Goal: Task Accomplishment & Management: Complete application form

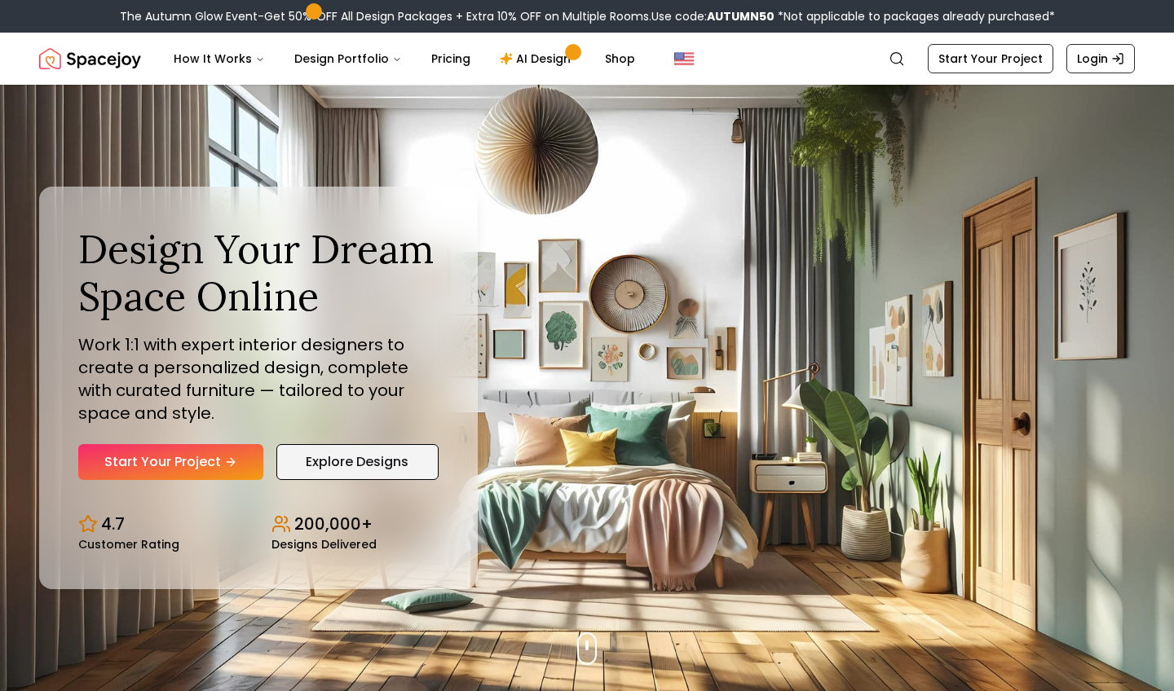
click at [349, 470] on link "Explore Designs" at bounding box center [357, 462] width 162 height 36
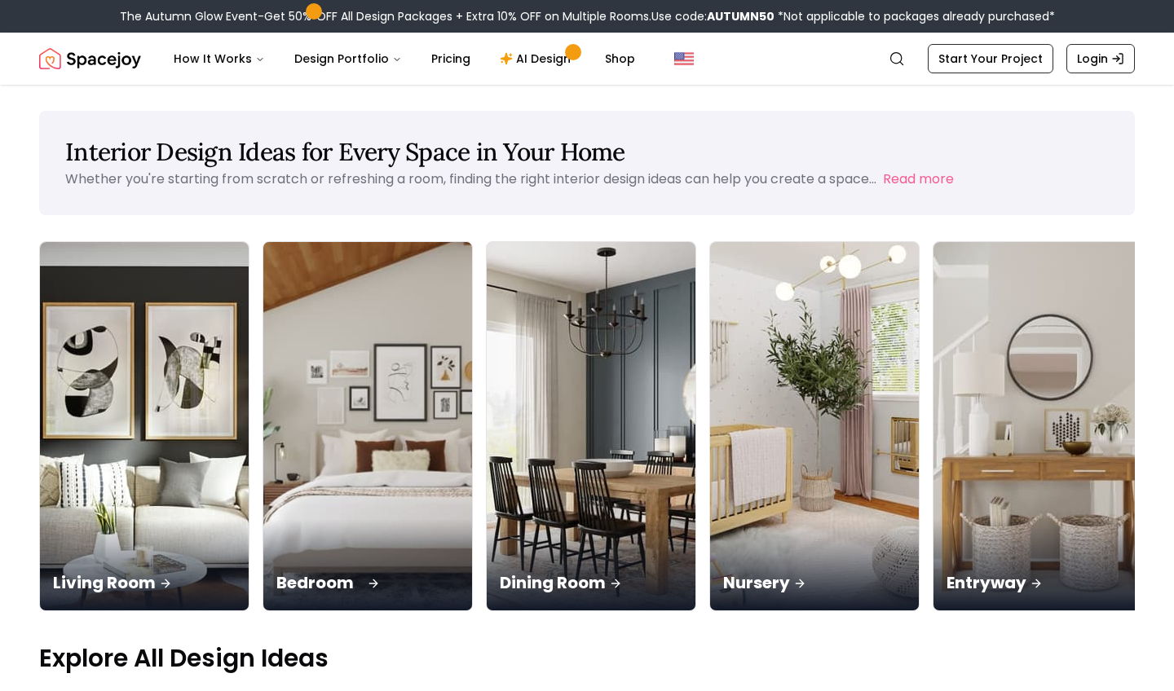
click at [263, 519] on div "Bedroom" at bounding box center [367, 564] width 209 height 91
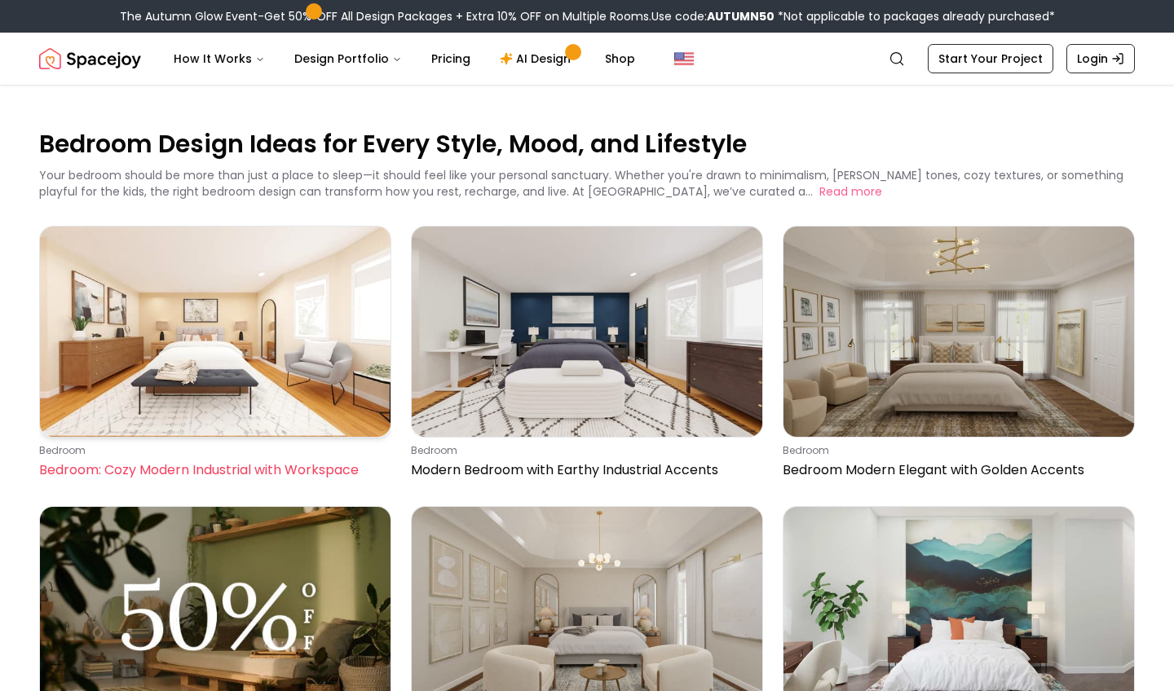
click at [199, 304] on img at bounding box center [215, 332] width 350 height 210
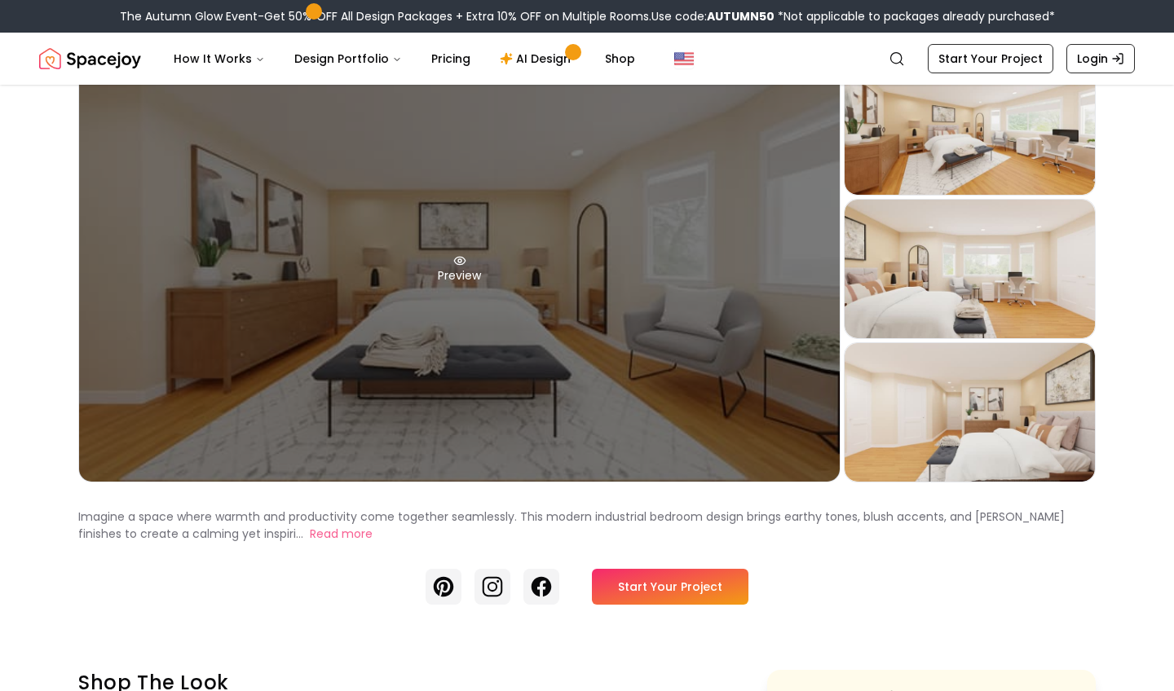
scroll to position [127, 0]
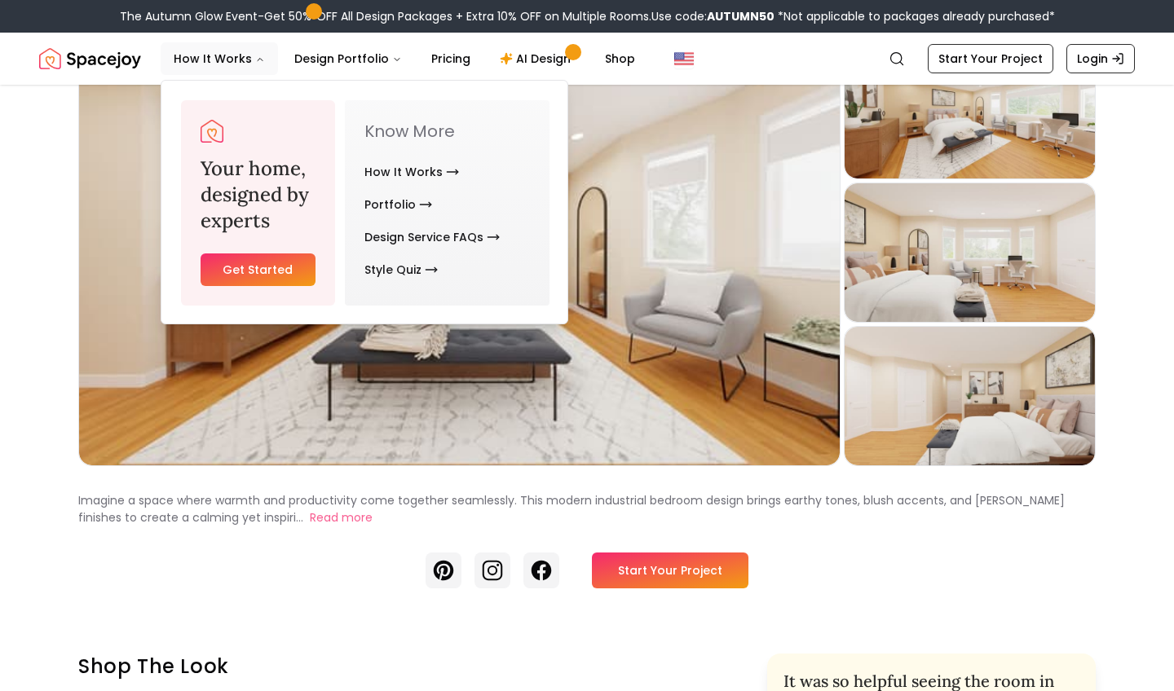
click at [275, 273] on link "Get Started" at bounding box center [257, 269] width 115 height 33
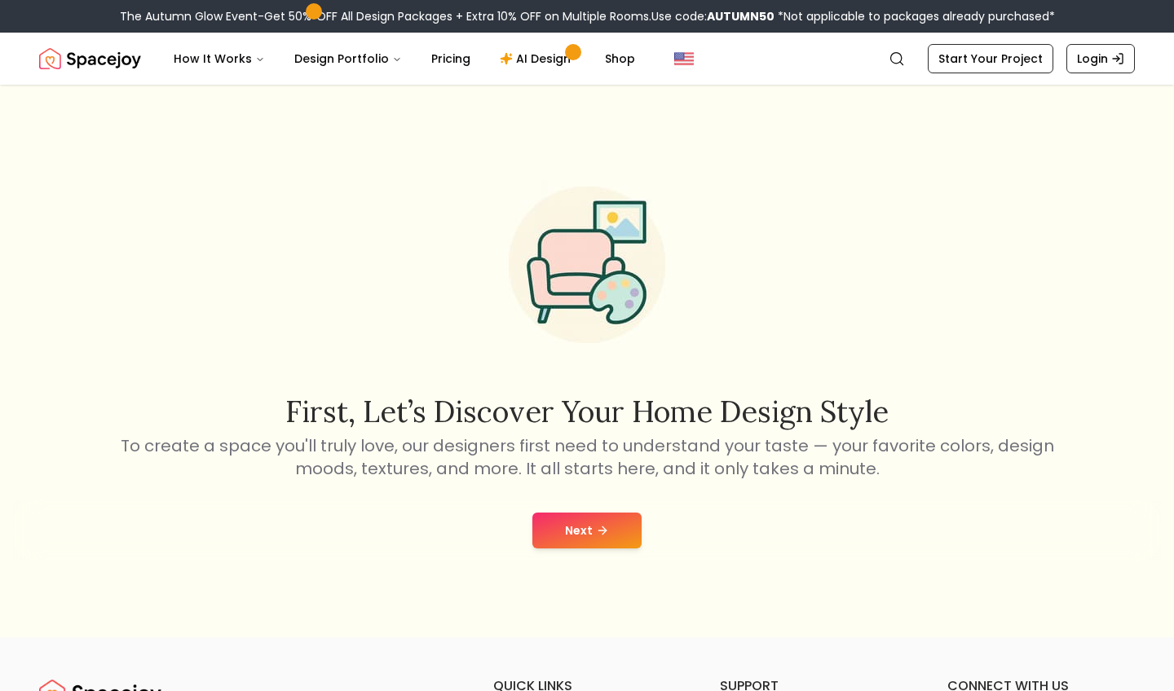
click at [603, 539] on button "Next" at bounding box center [586, 531] width 109 height 36
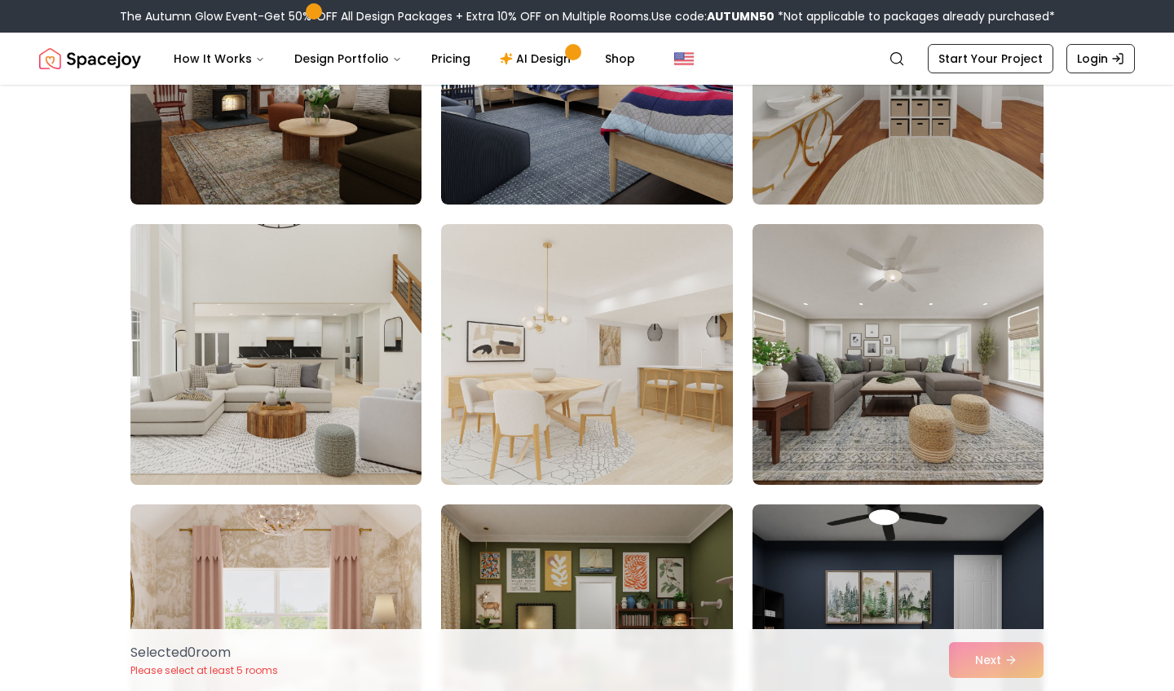
scroll to position [1402, 0]
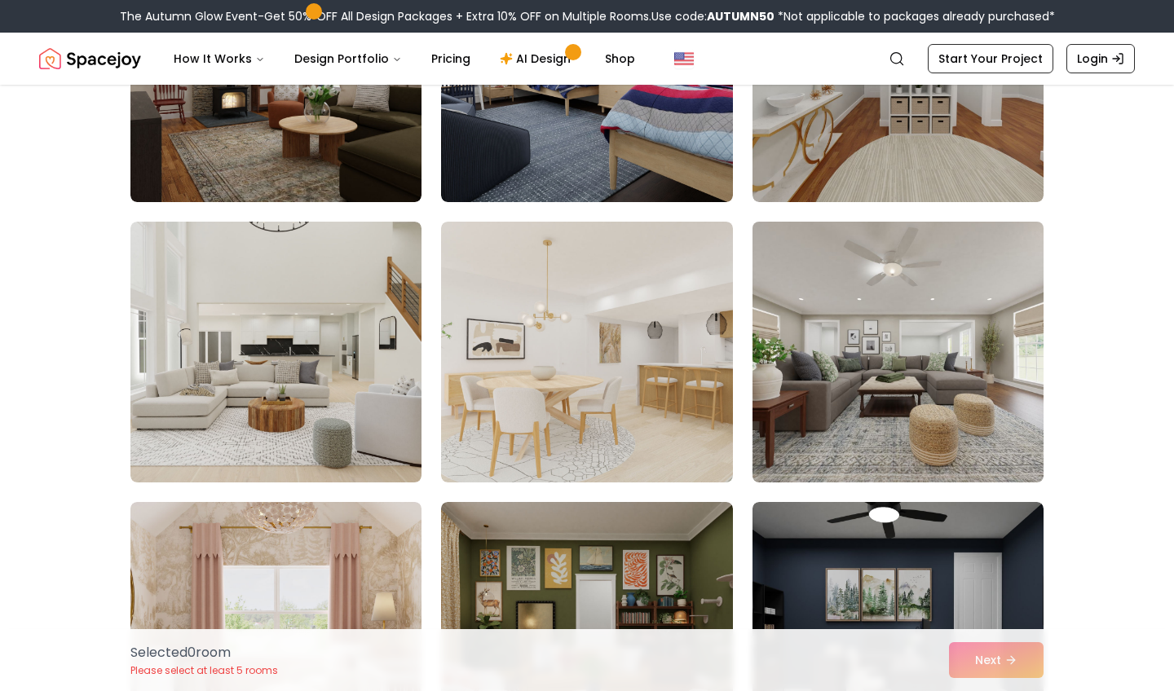
click at [906, 416] on img at bounding box center [898, 352] width 306 height 274
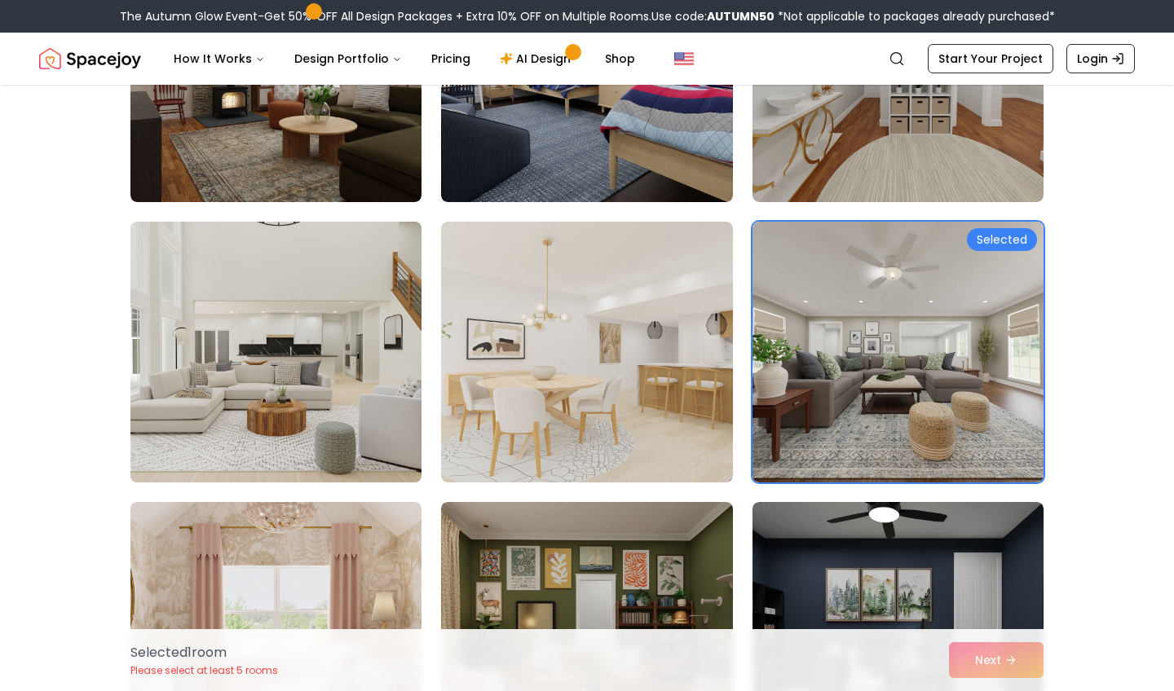
click at [336, 439] on img at bounding box center [276, 352] width 306 height 274
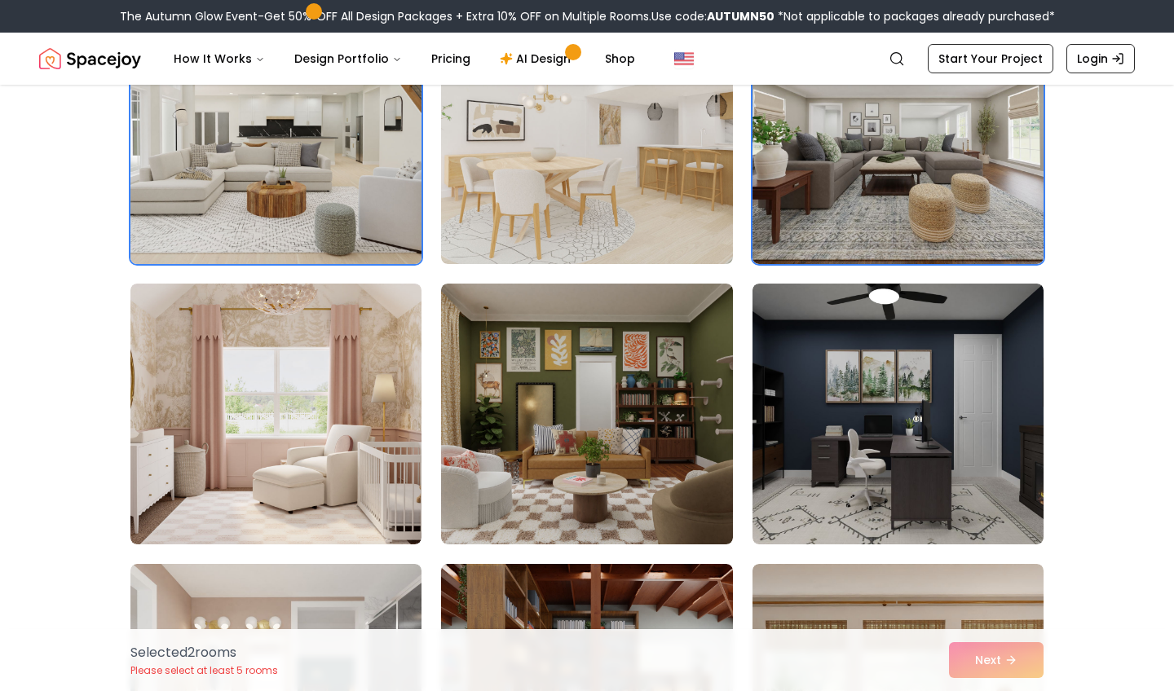
scroll to position [1623, 0]
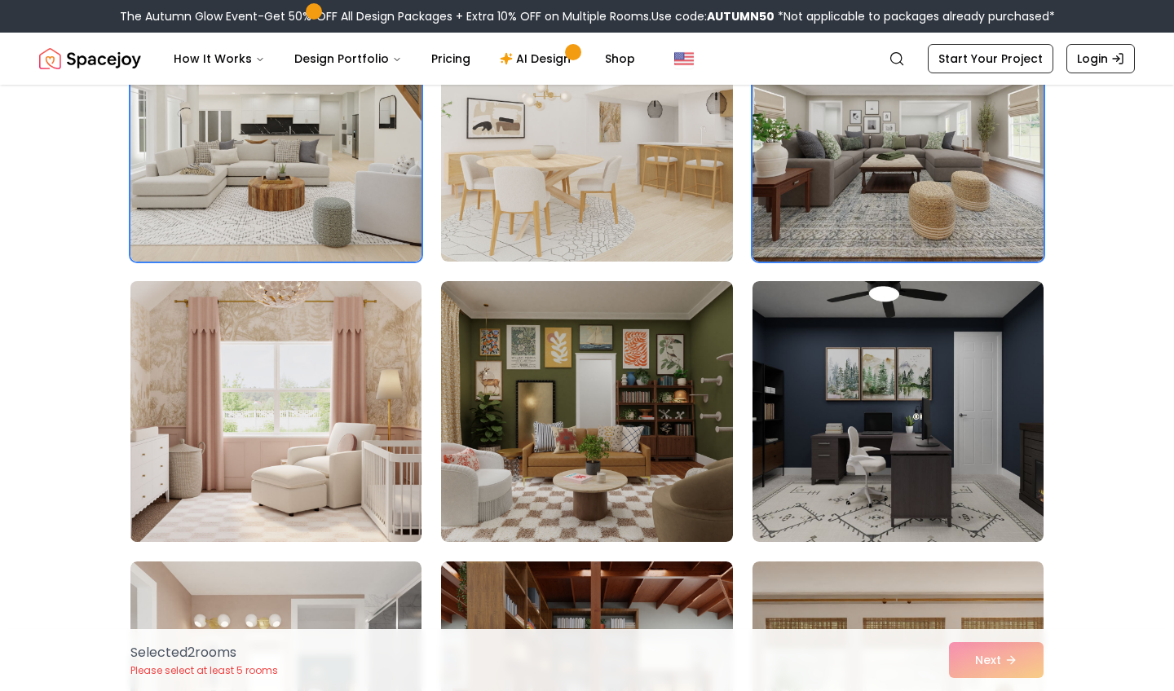
click at [335, 442] on img at bounding box center [276, 412] width 306 height 274
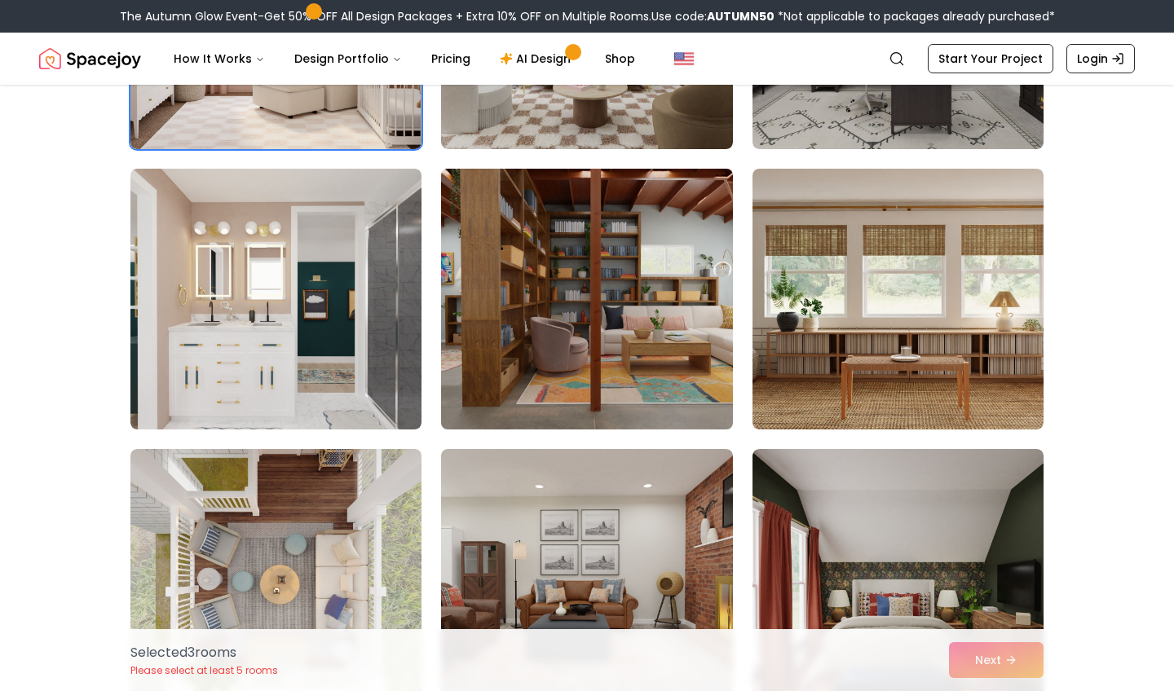
scroll to position [2024, 0]
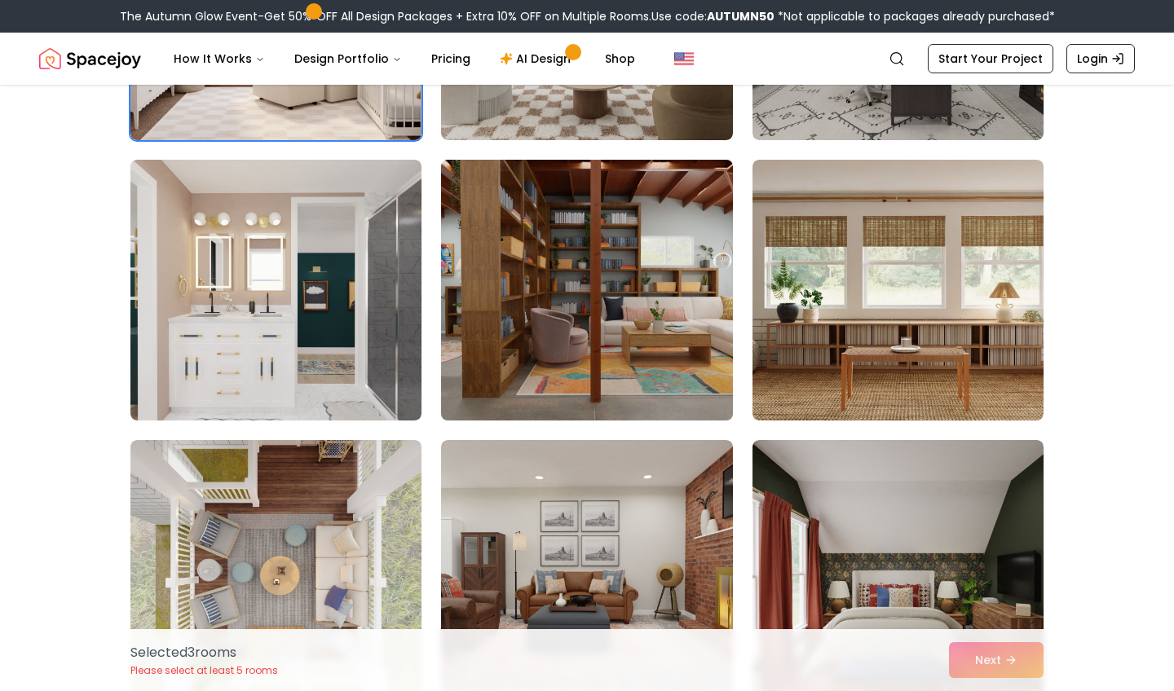
click at [573, 311] on img at bounding box center [587, 290] width 306 height 274
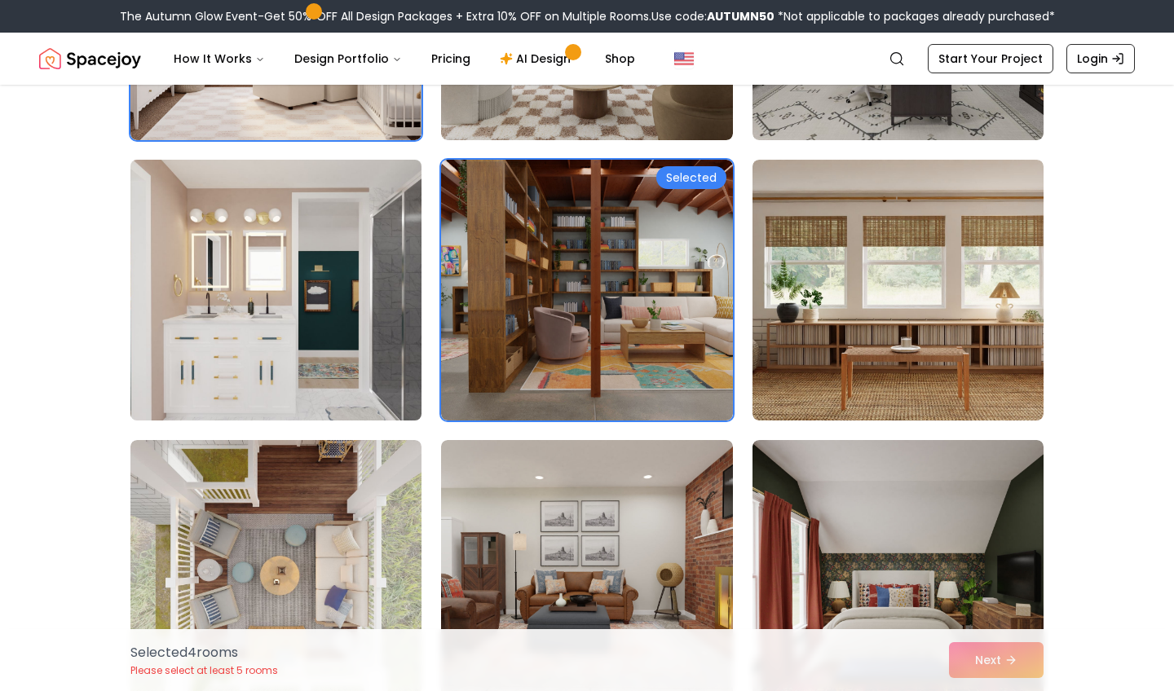
click at [345, 381] on img at bounding box center [276, 290] width 306 height 274
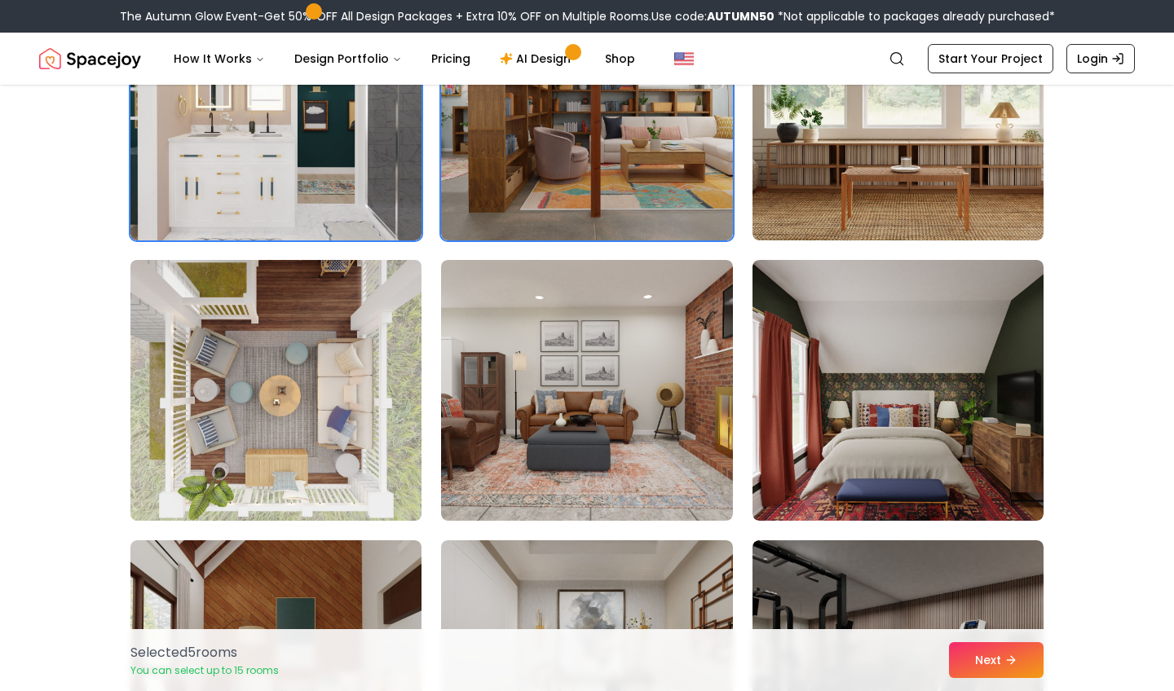
scroll to position [2209, 0]
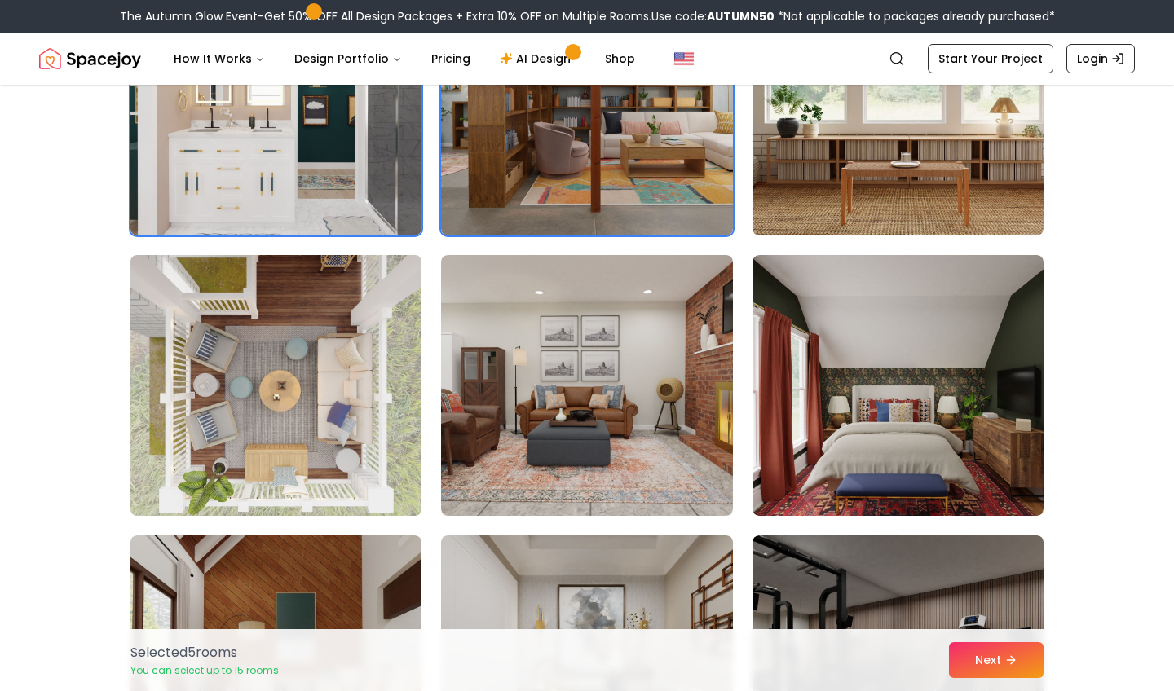
click at [355, 412] on img at bounding box center [276, 386] width 306 height 274
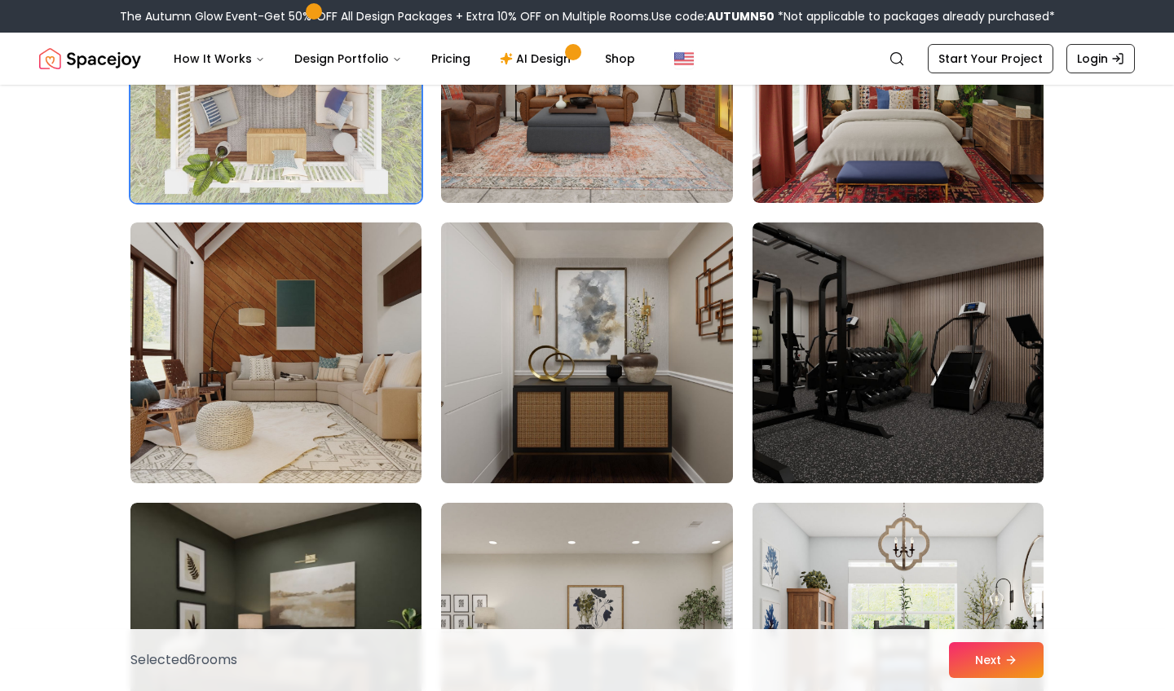
scroll to position [2524, 0]
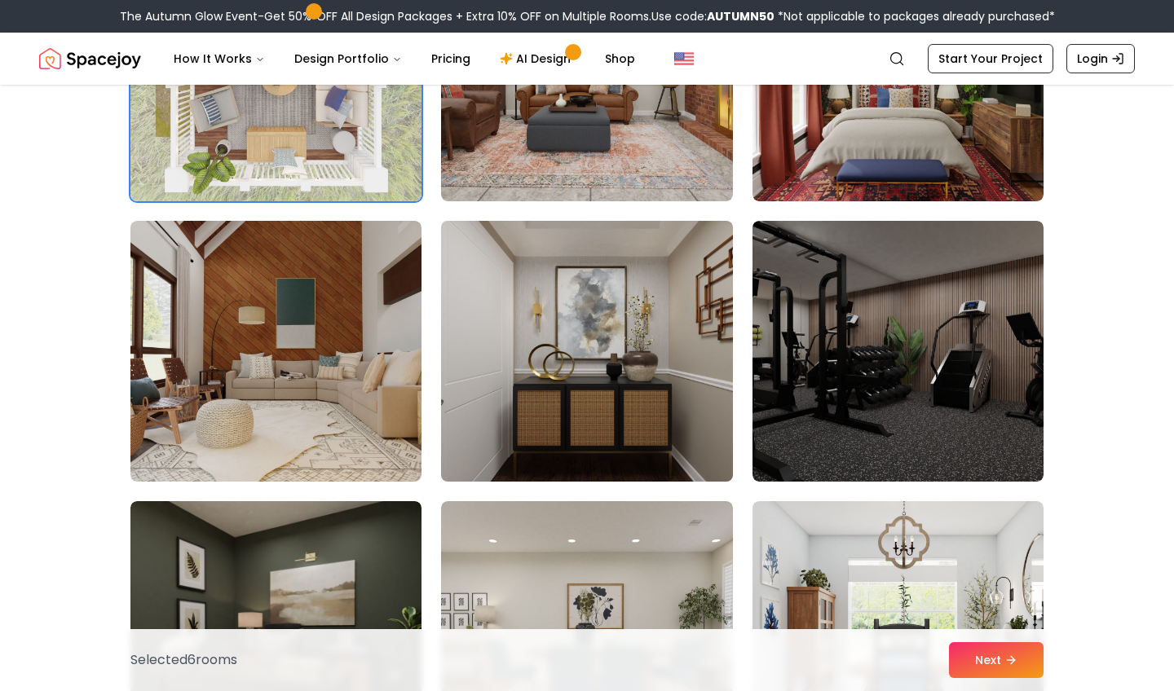
click at [623, 416] on img at bounding box center [587, 351] width 306 height 274
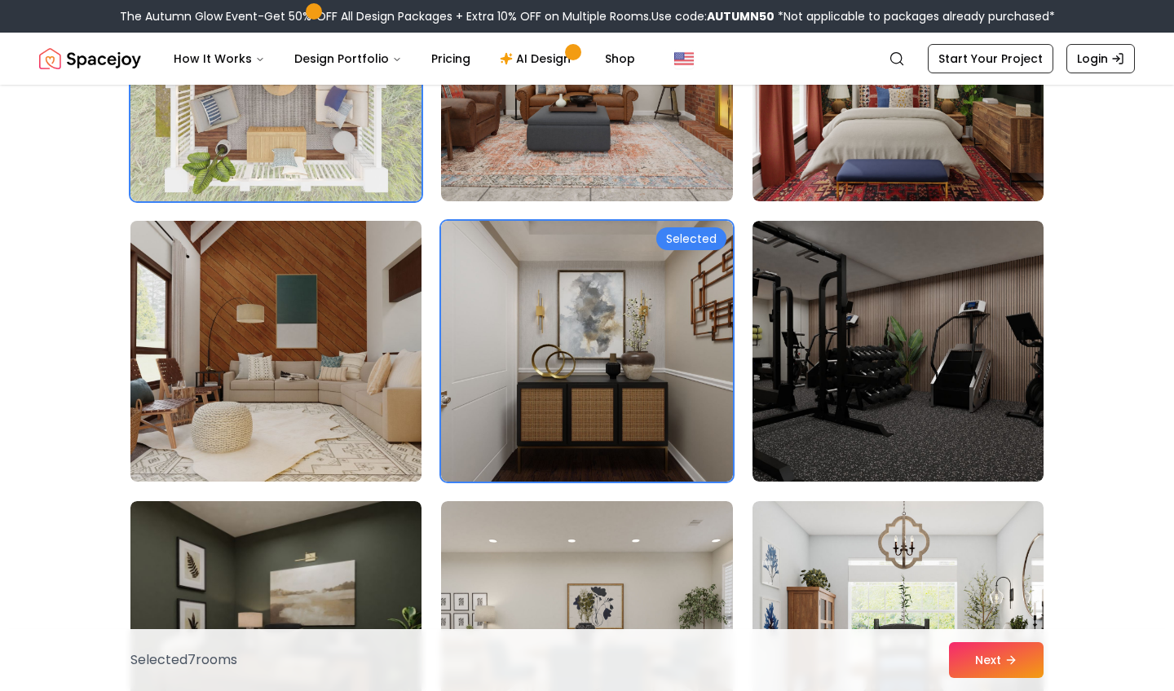
click at [333, 401] on img at bounding box center [276, 351] width 306 height 274
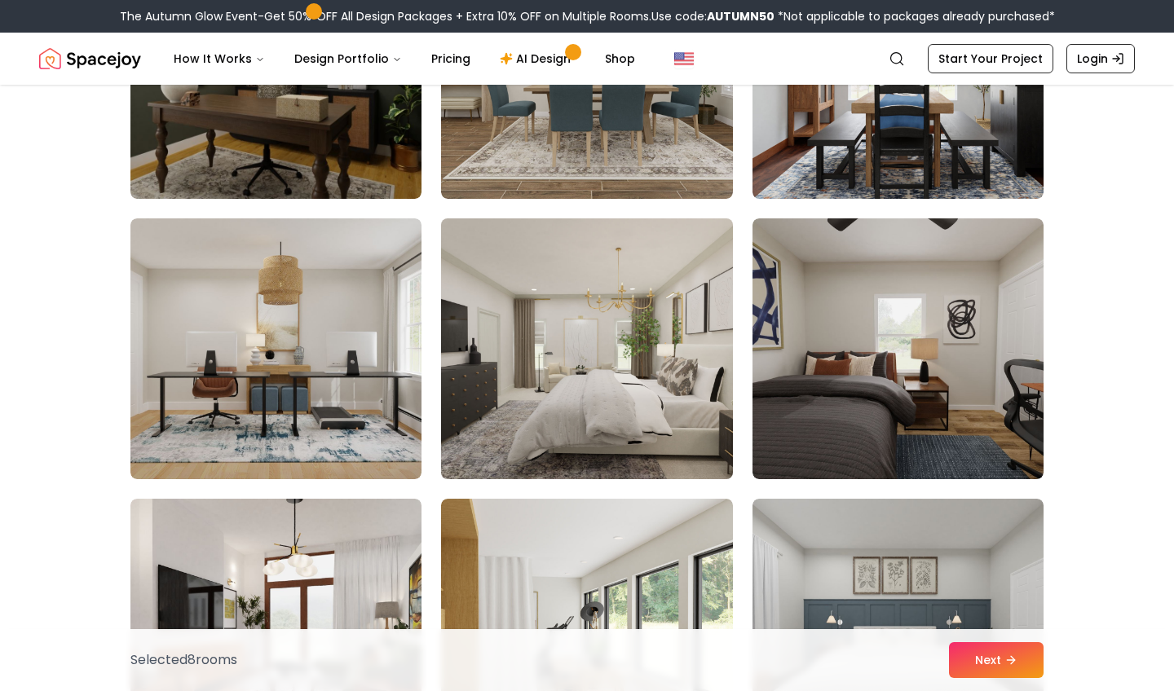
click at [626, 372] on img at bounding box center [587, 349] width 306 height 274
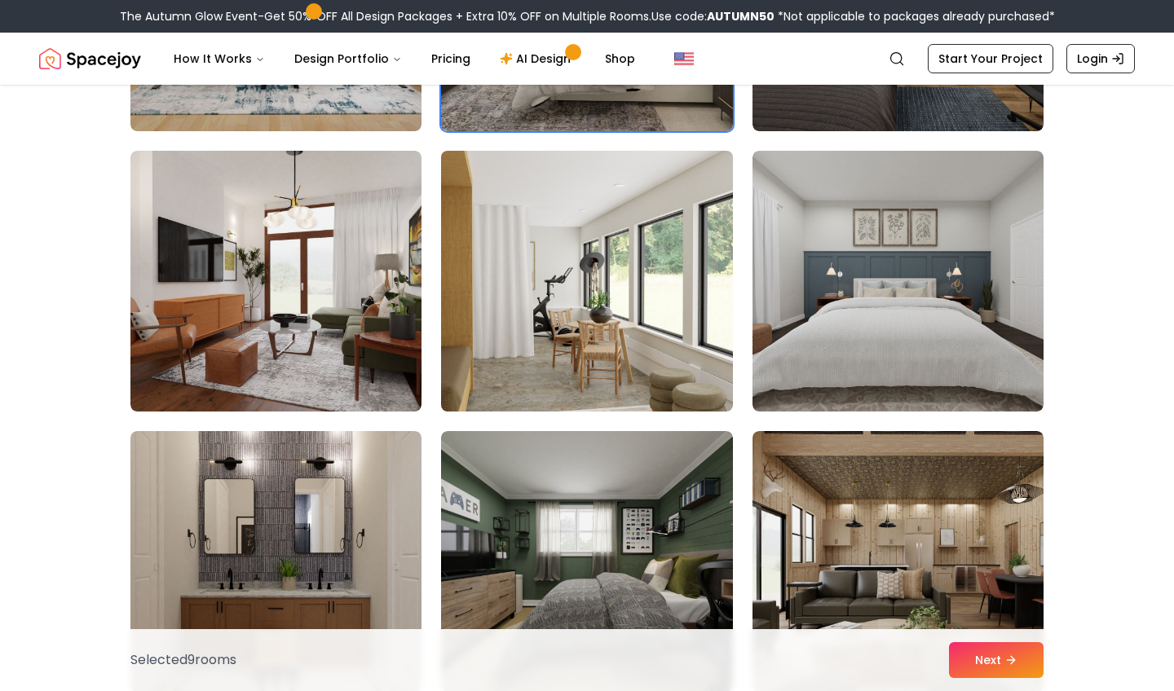
scroll to position [3451, 0]
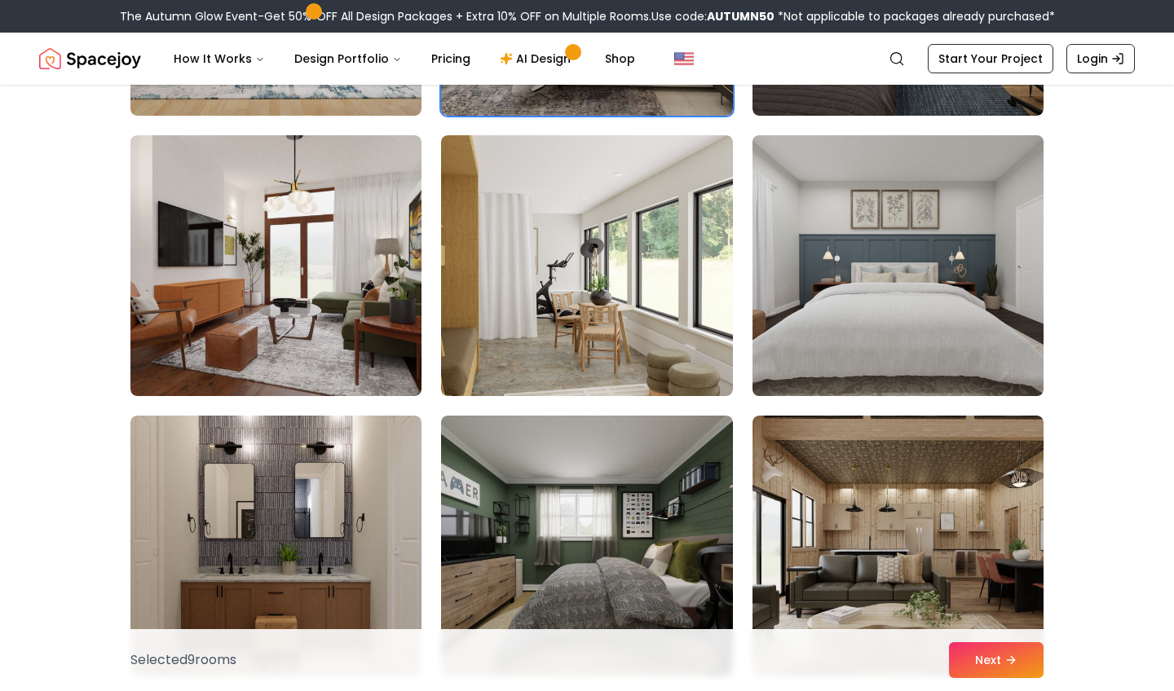
click at [912, 319] on img at bounding box center [898, 266] width 306 height 274
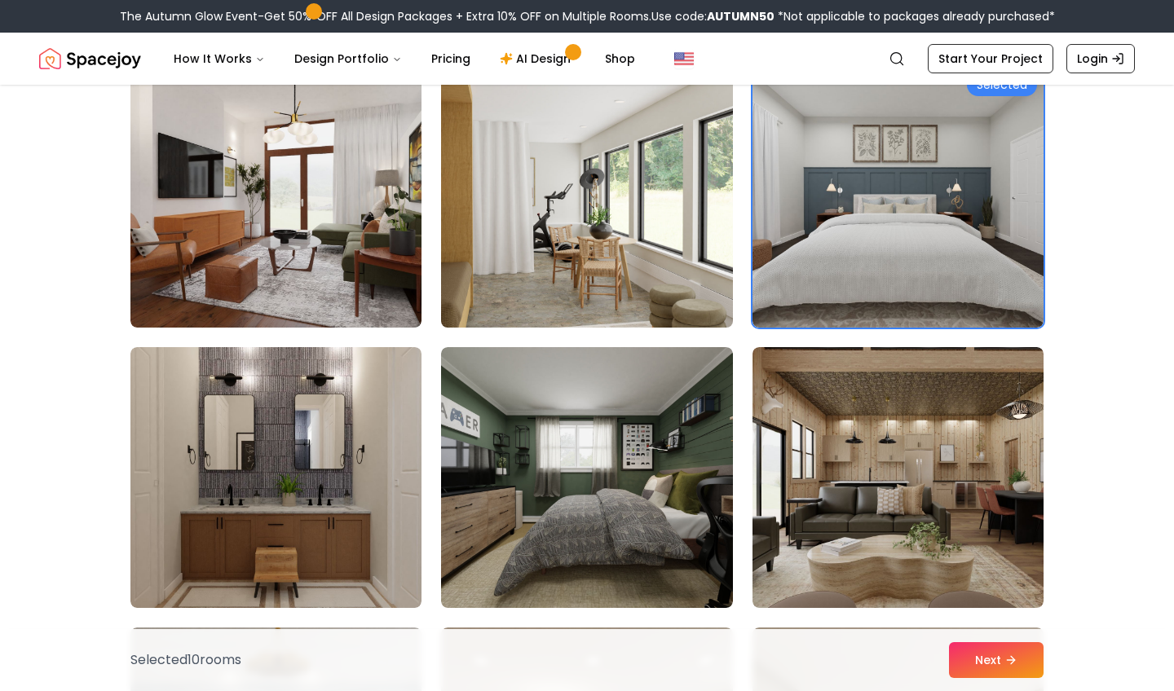
scroll to position [3521, 0]
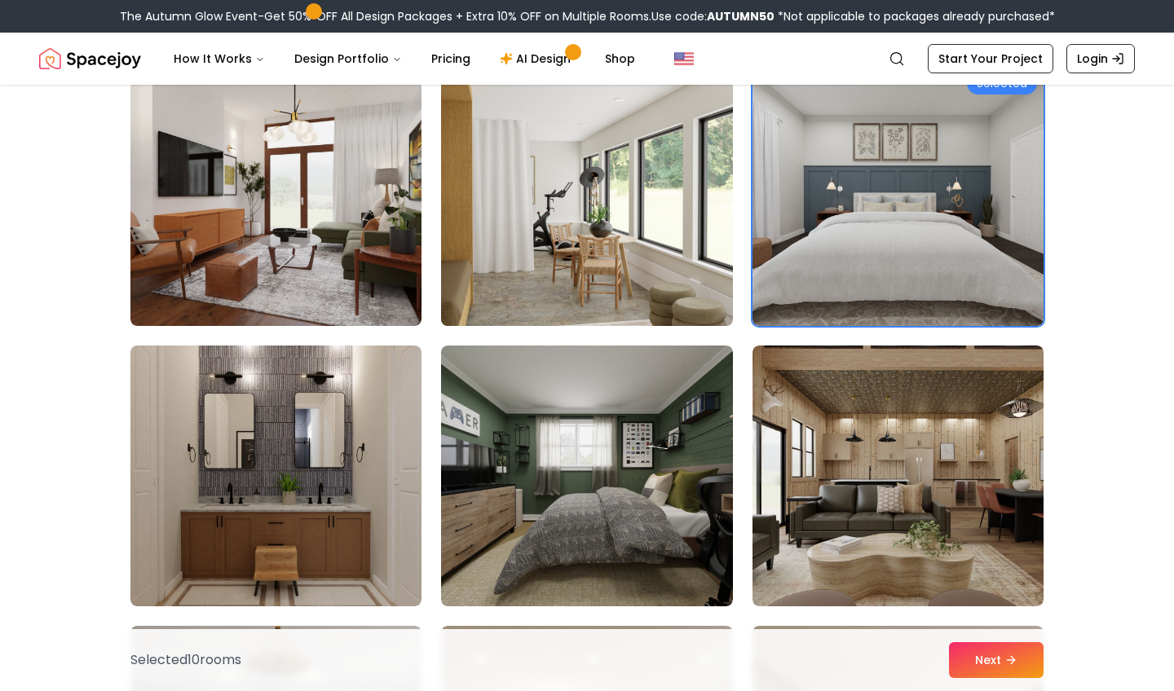
click at [586, 211] on img at bounding box center [587, 196] width 306 height 274
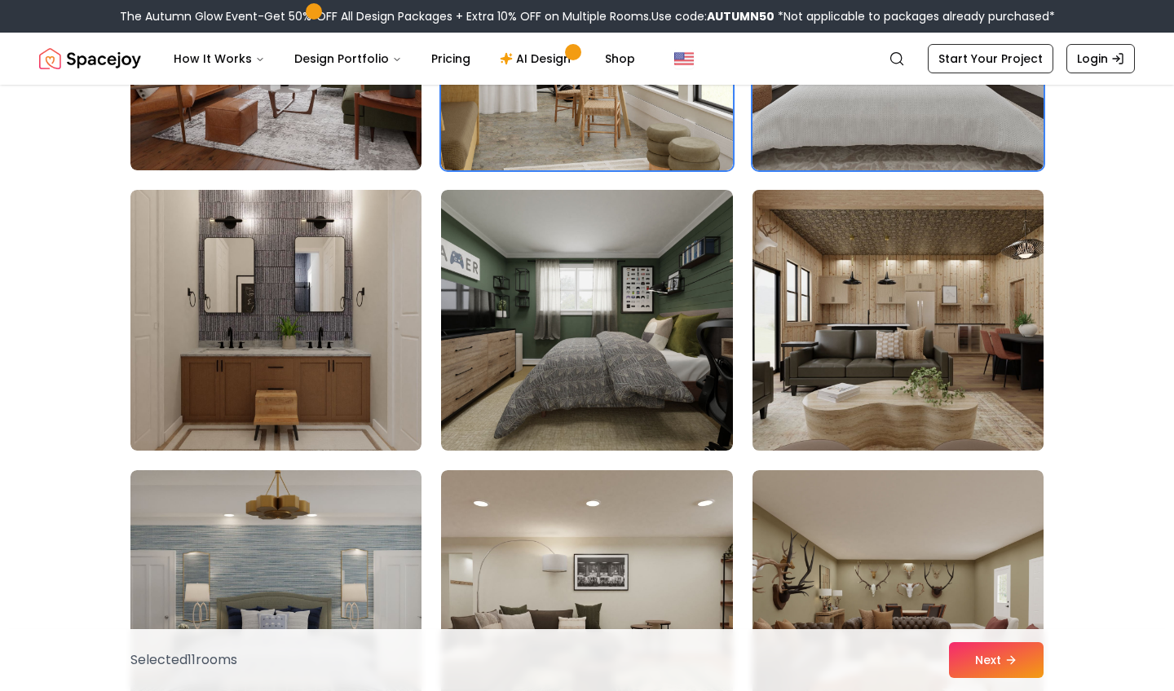
click at [901, 343] on img at bounding box center [898, 320] width 306 height 274
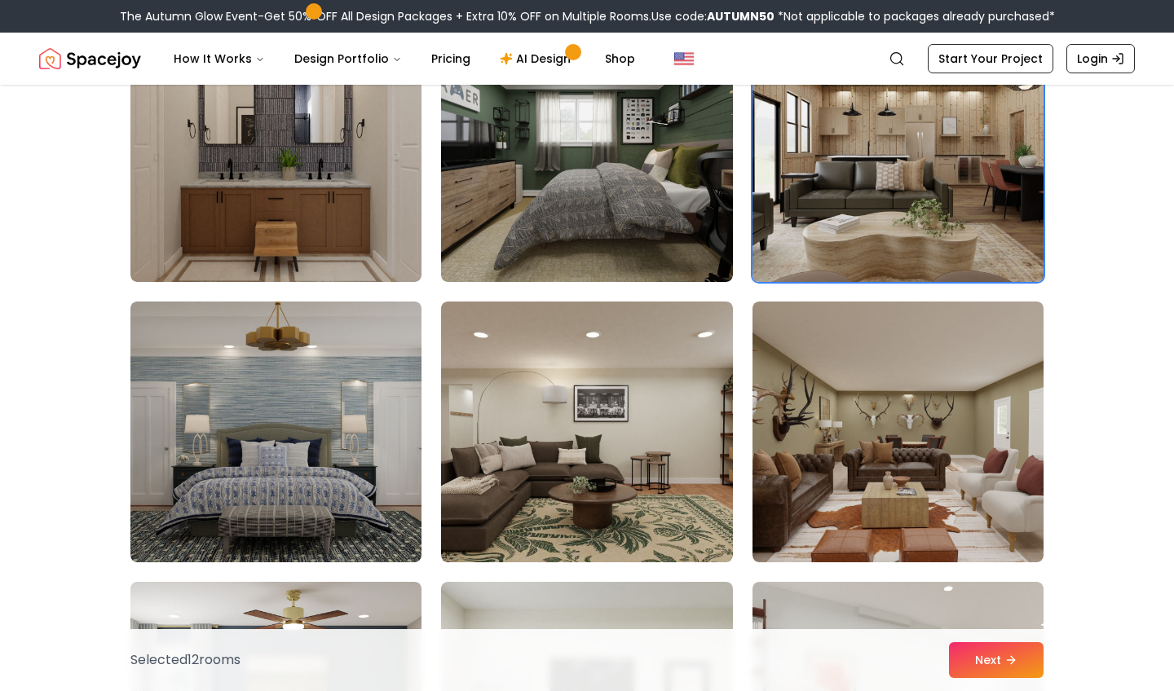
scroll to position [3858, 0]
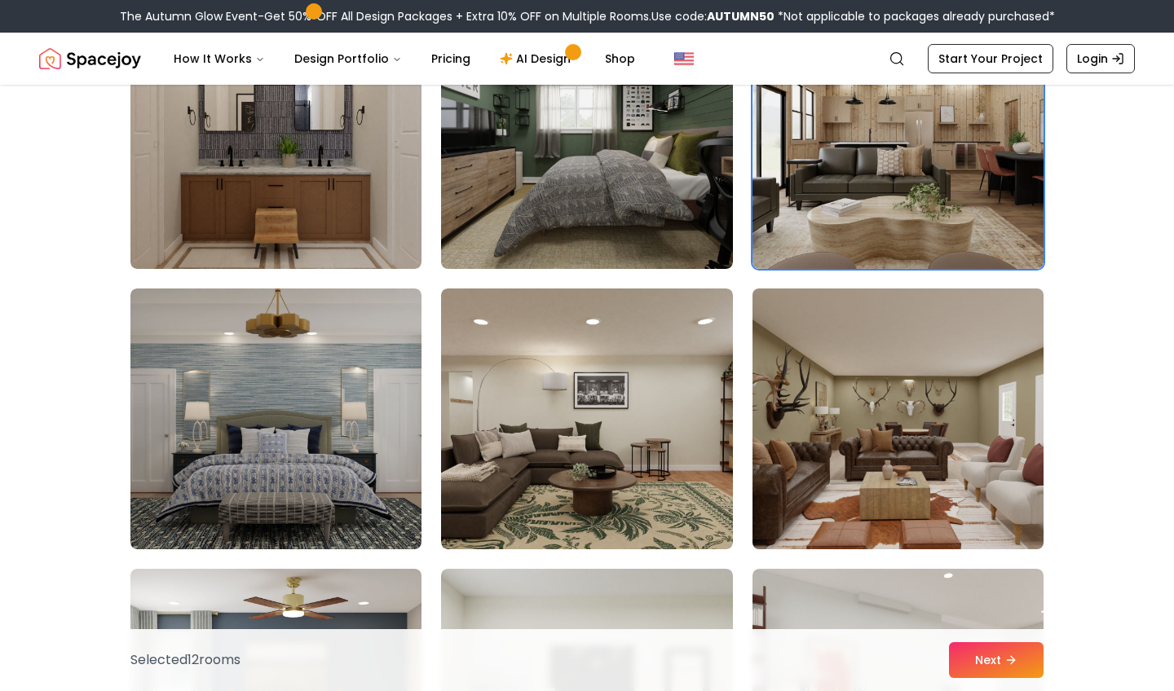
click at [892, 439] on img at bounding box center [898, 419] width 306 height 274
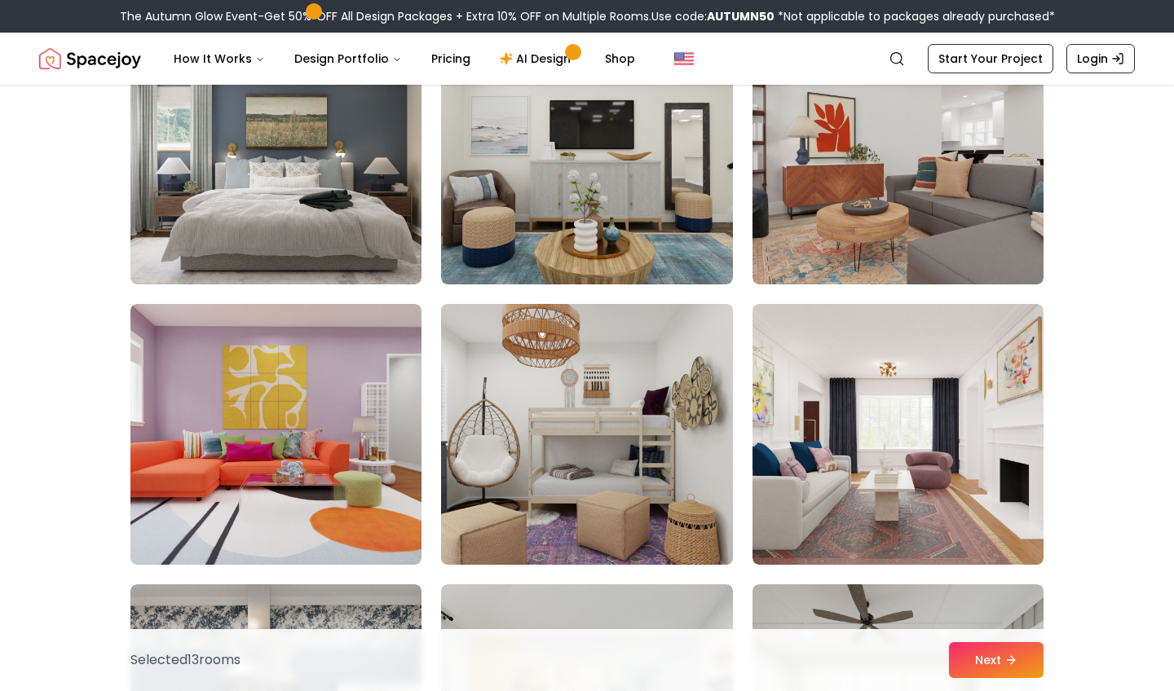
scroll to position [4406, 0]
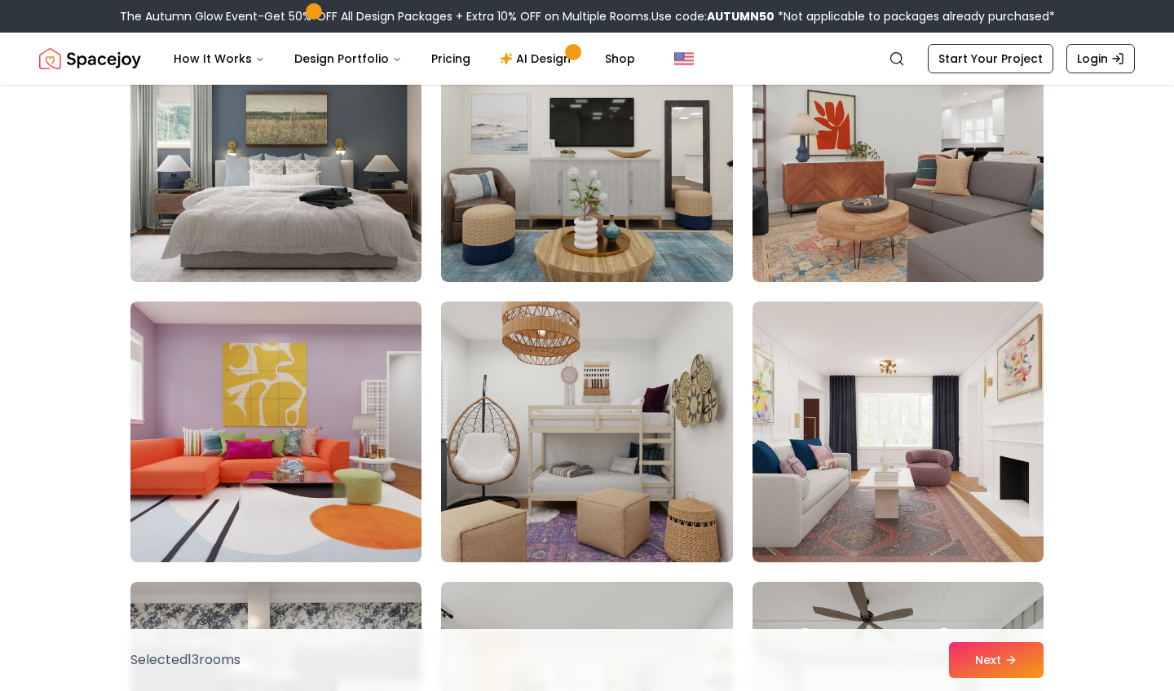
click at [585, 460] on img at bounding box center [587, 432] width 306 height 274
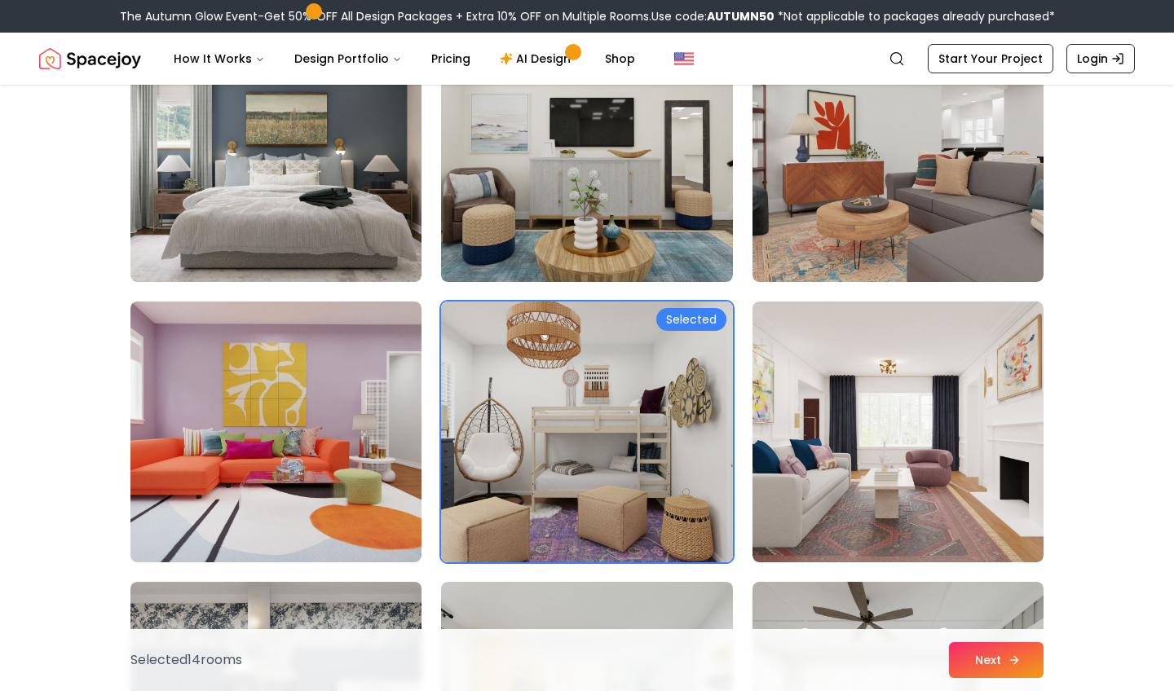
click at [989, 650] on button "Next" at bounding box center [996, 660] width 95 height 36
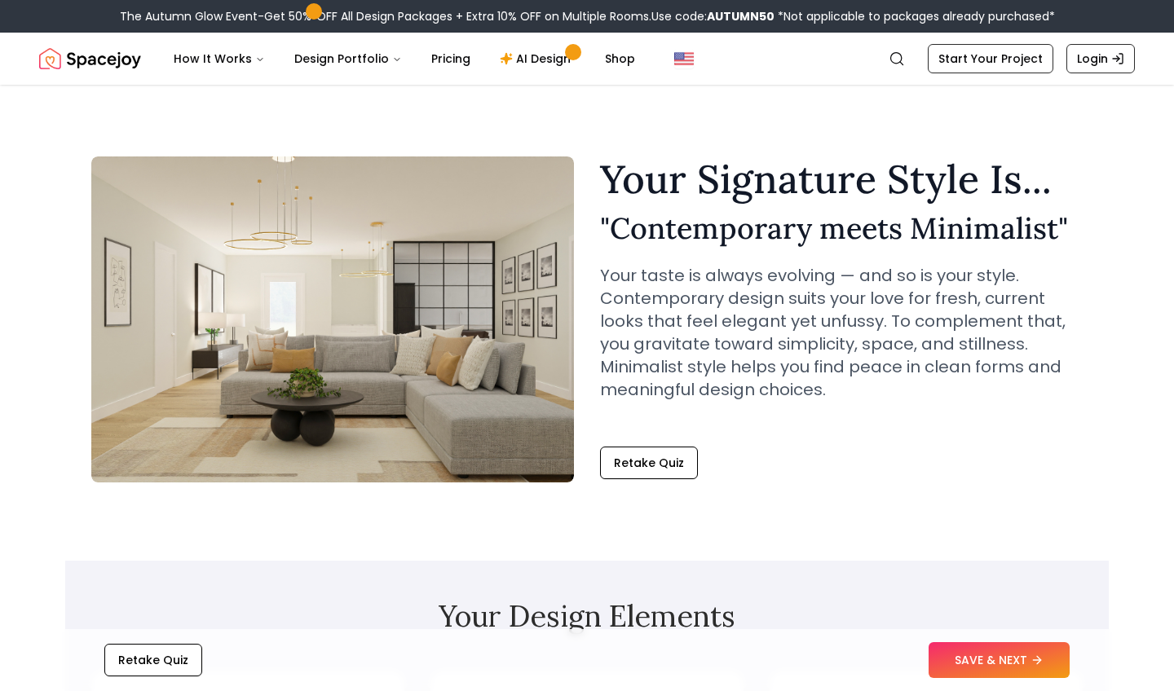
click at [408, 321] on img at bounding box center [332, 319] width 482 height 326
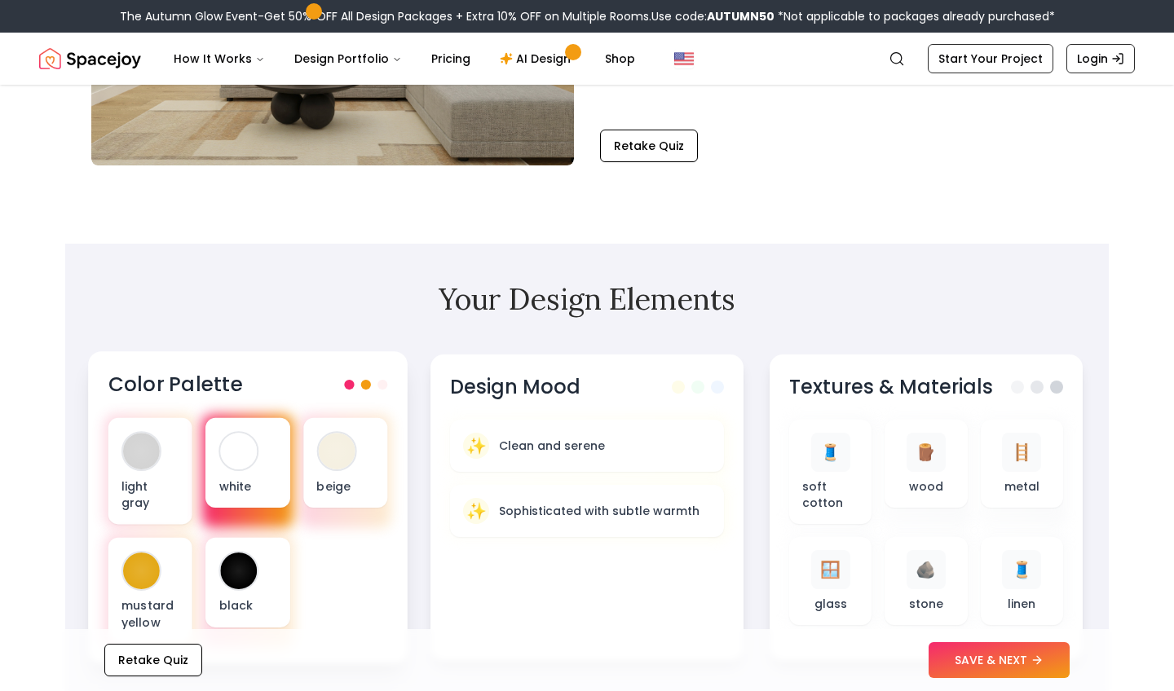
scroll to position [315, 0]
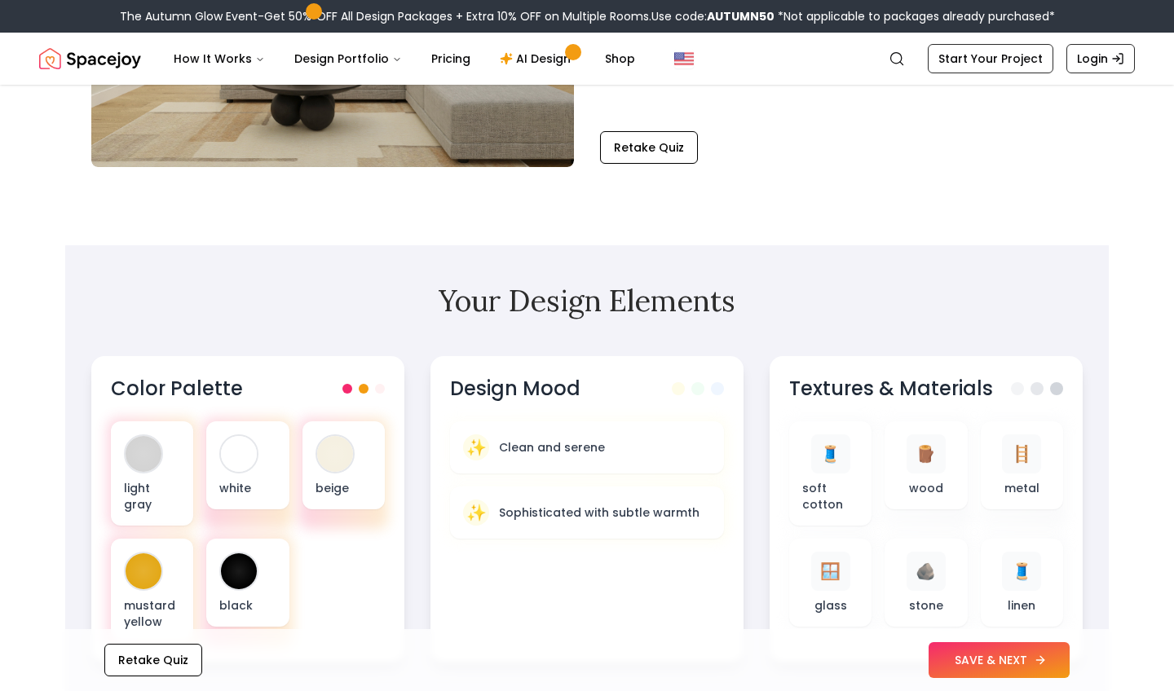
click at [982, 666] on button "SAVE & NEXT" at bounding box center [998, 660] width 141 height 36
